Goal: Task Accomplishment & Management: Manage account settings

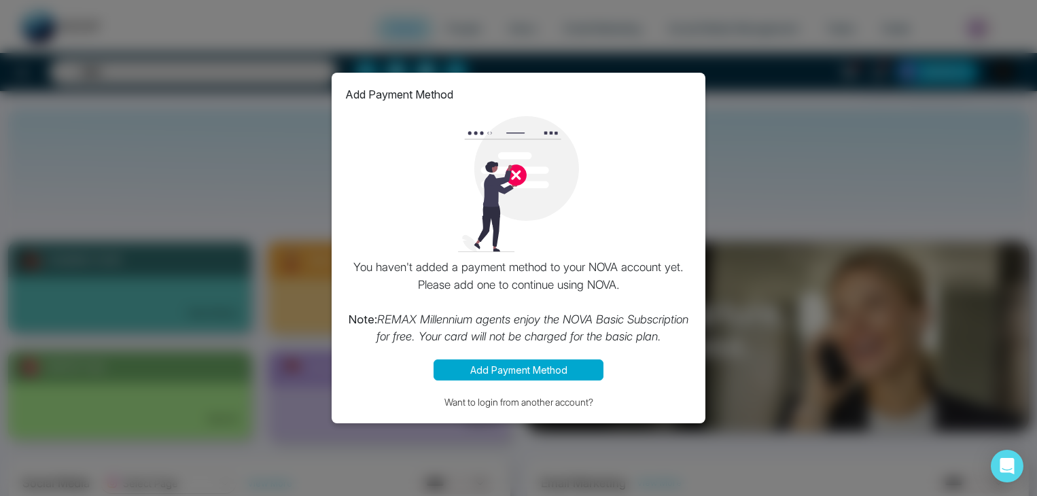
select select "*"
click at [778, 209] on div "Add Payment Method You haven't added a payment method to your NOVA account yet.…" at bounding box center [518, 248] width 1037 height 496
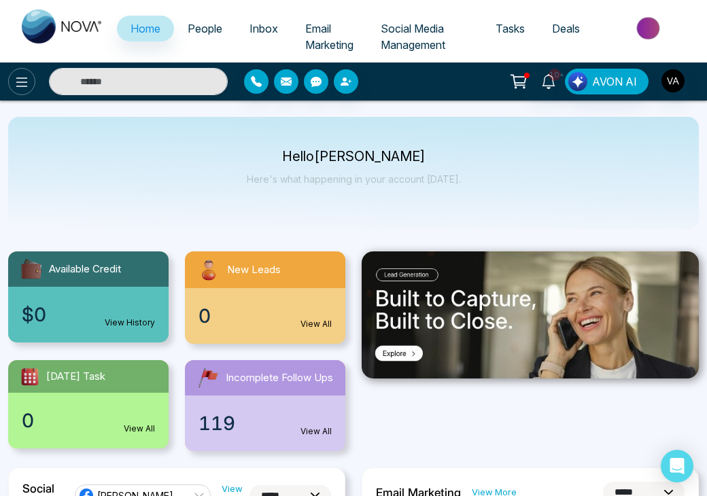
click at [22, 78] on icon at bounding box center [22, 82] width 16 height 16
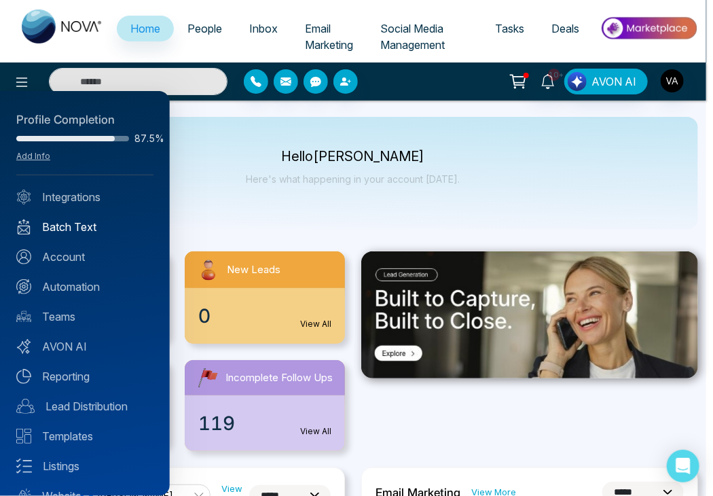
click at [84, 226] on link "Batch Text" at bounding box center [84, 227] width 137 height 16
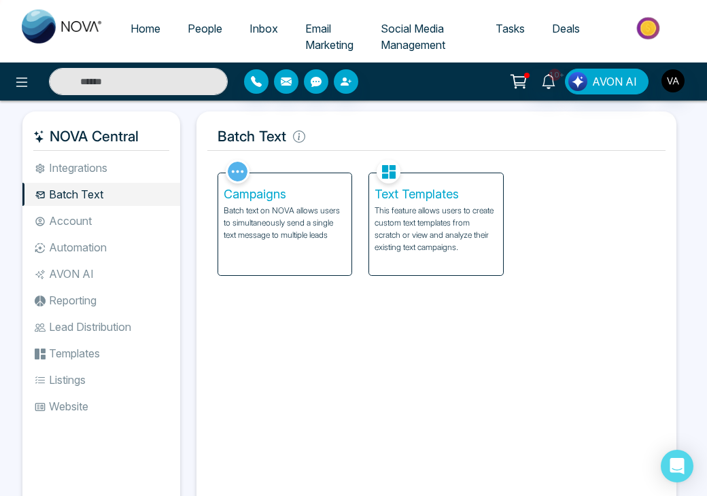
click at [292, 222] on p "Batch text on NOVA allows users to simultaneously send a single text message to…" at bounding box center [285, 223] width 123 height 37
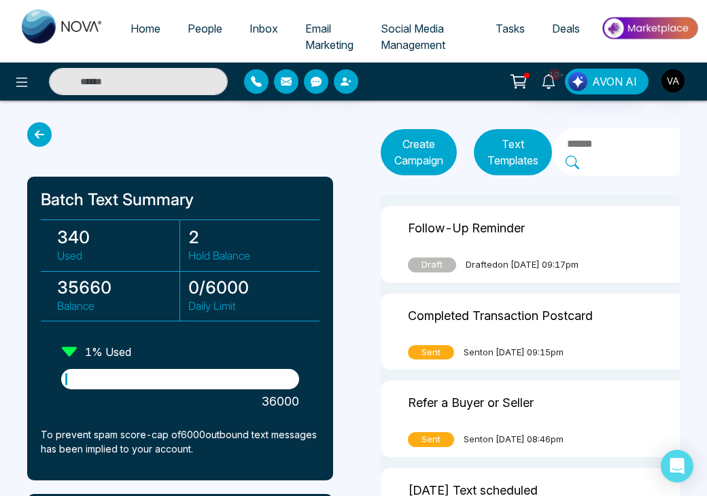
click at [86, 287] on h3 "35660" at bounding box center [118, 287] width 122 height 20
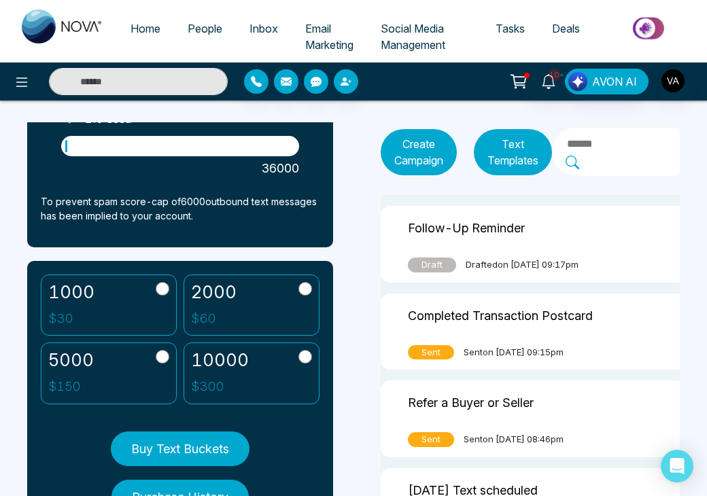
scroll to position [234, 0]
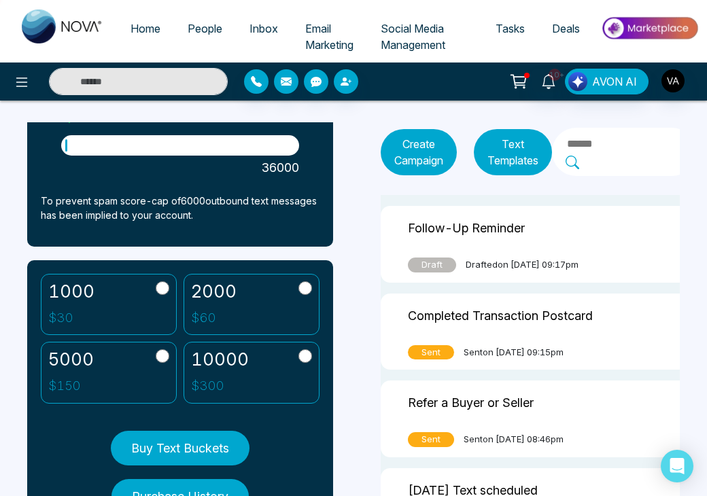
click at [208, 383] on p "$ 300" at bounding box center [220, 386] width 58 height 20
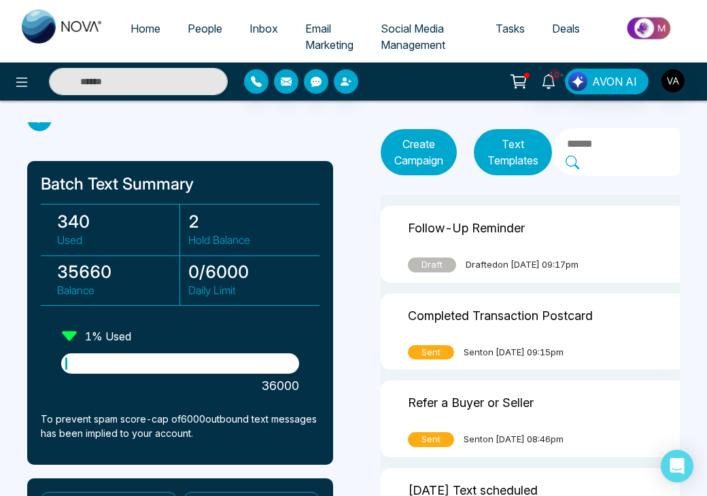
scroll to position [0, 0]
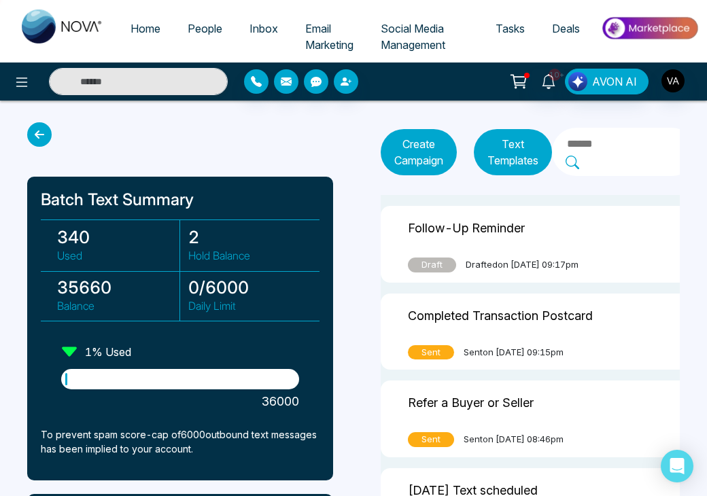
click at [96, 289] on h3 "35660" at bounding box center [118, 287] width 122 height 20
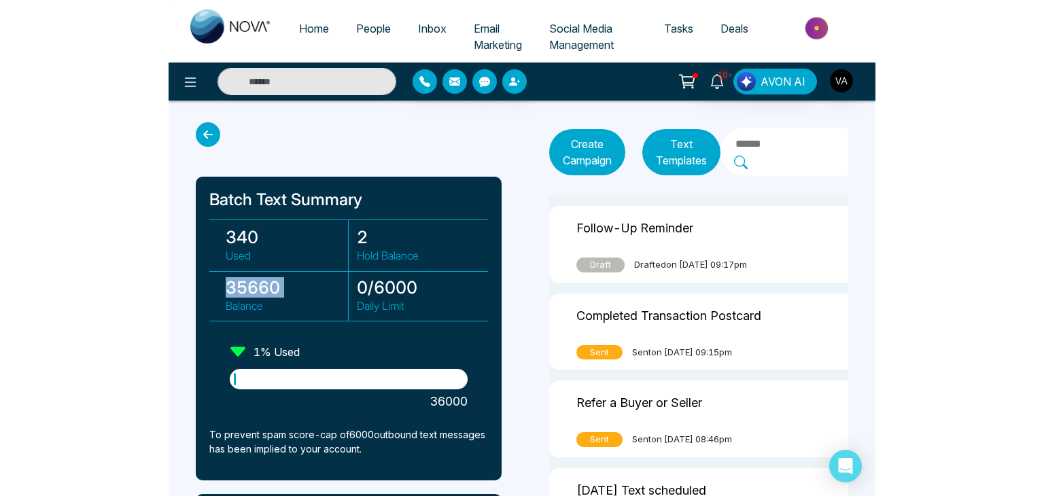
scroll to position [312, 0]
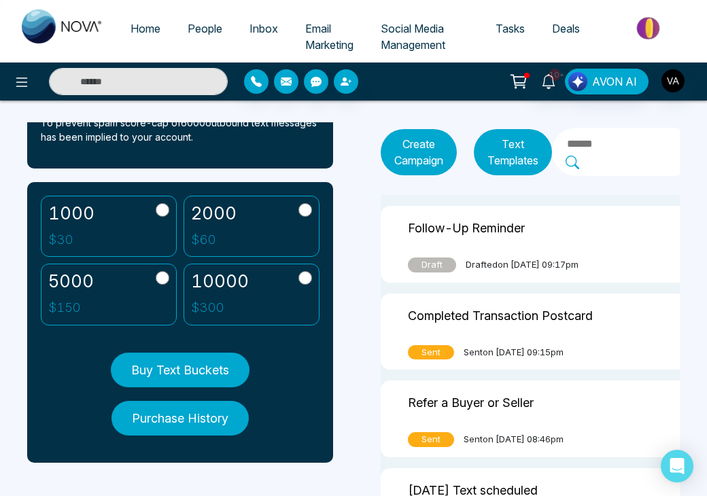
click at [196, 411] on button "Purchase History" at bounding box center [179, 418] width 137 height 35
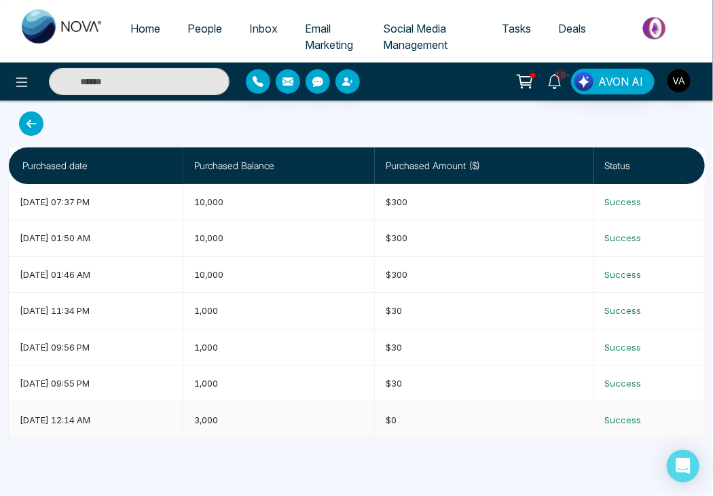
drag, startPoint x: 16, startPoint y: 417, endPoint x: 141, endPoint y: 408, distance: 124.7
click at [141, 408] on td "[DATE] 12:14 AM" at bounding box center [96, 420] width 175 height 36
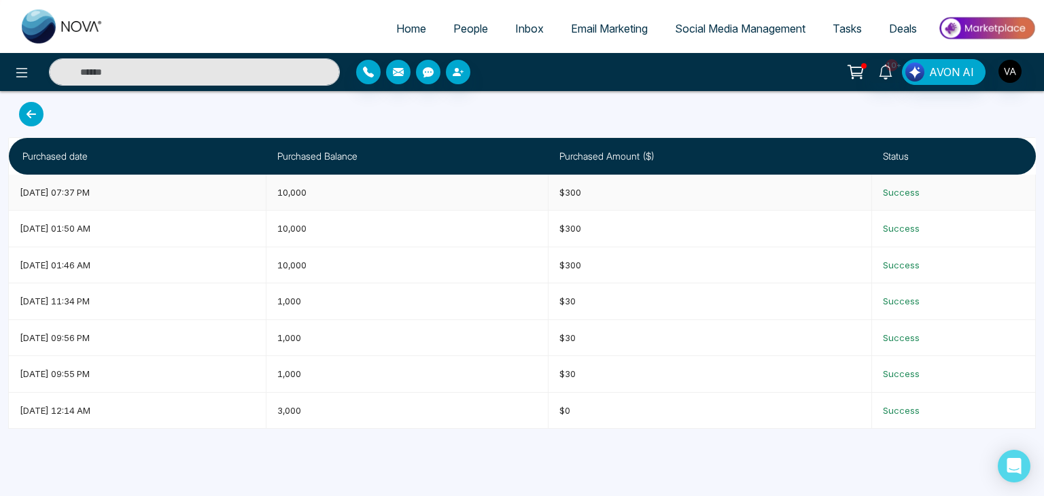
click at [60, 191] on span "[DATE] 07:37 PM" at bounding box center [55, 192] width 70 height 11
click at [65, 234] on td "[DATE] 01:50 AM" at bounding box center [138, 229] width 258 height 36
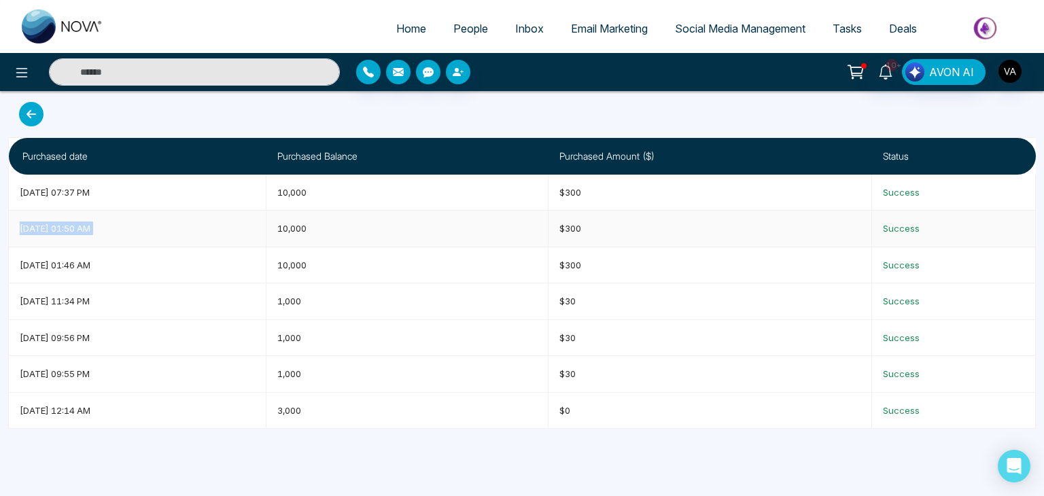
click at [65, 234] on td "[DATE] 01:50 AM" at bounding box center [138, 229] width 258 height 36
click at [802, 115] on div at bounding box center [521, 114] width 1027 height 24
click at [1012, 73] on img "button" at bounding box center [1009, 71] width 23 height 23
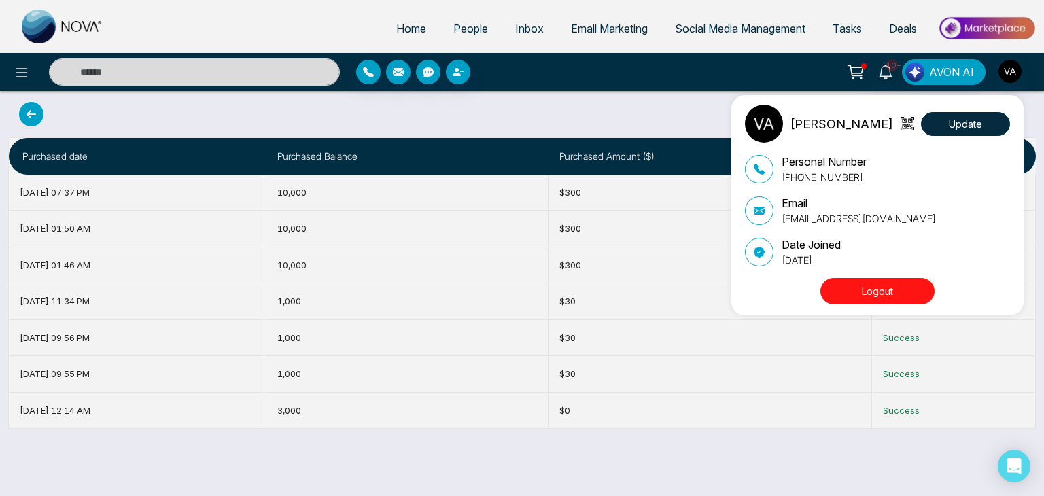
click at [858, 289] on button "Logout" at bounding box center [877, 291] width 114 height 27
